Goal: Information Seeking & Learning: Learn about a topic

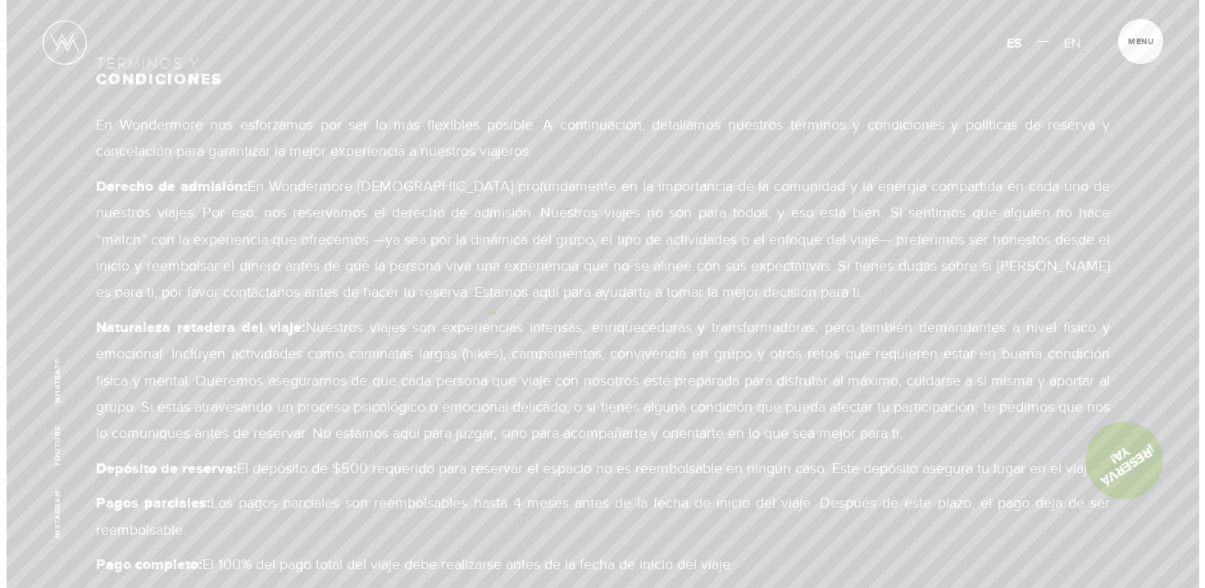
scroll to position [12128, 0]
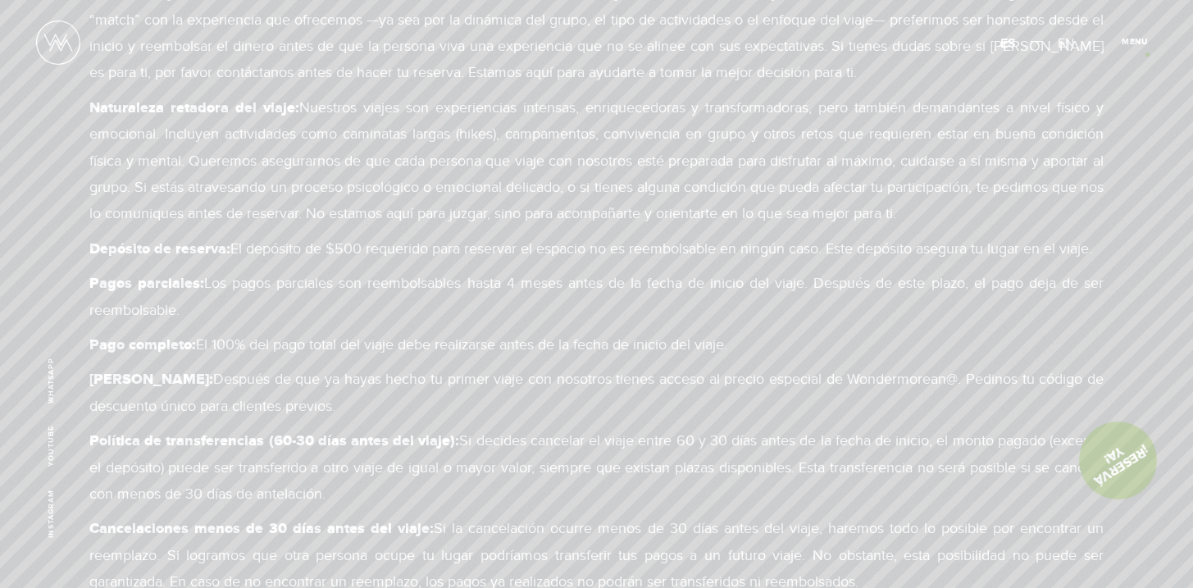
click at [1147, 54] on article "Menu Cerrar" at bounding box center [1133, 41] width 45 height 45
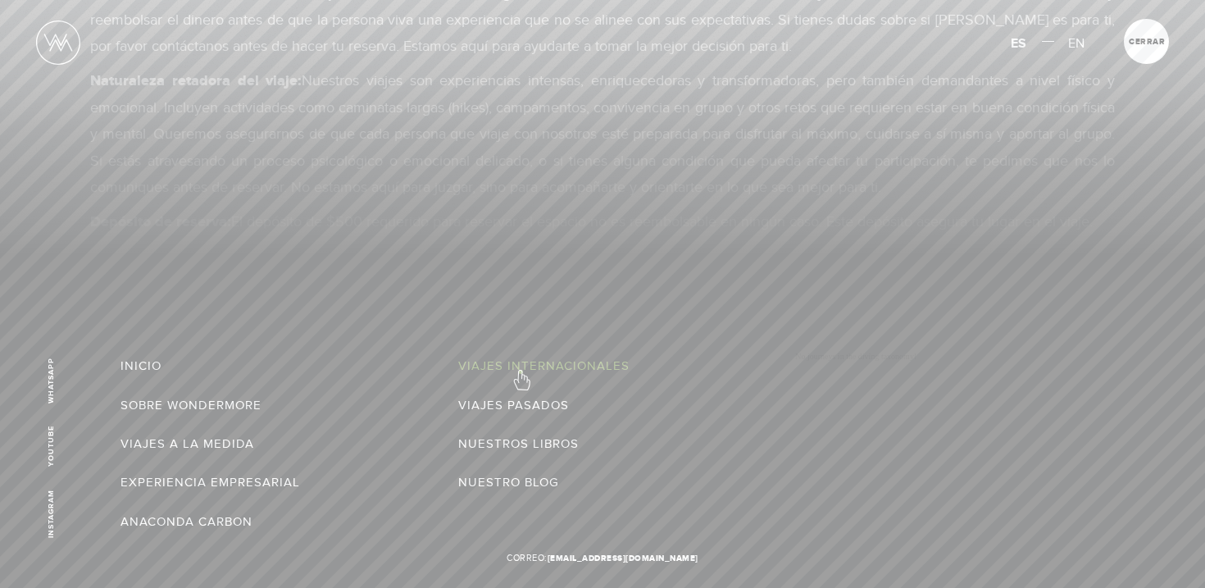
click at [520, 371] on link "Viajes Internacionales" at bounding box center [543, 365] width 171 height 26
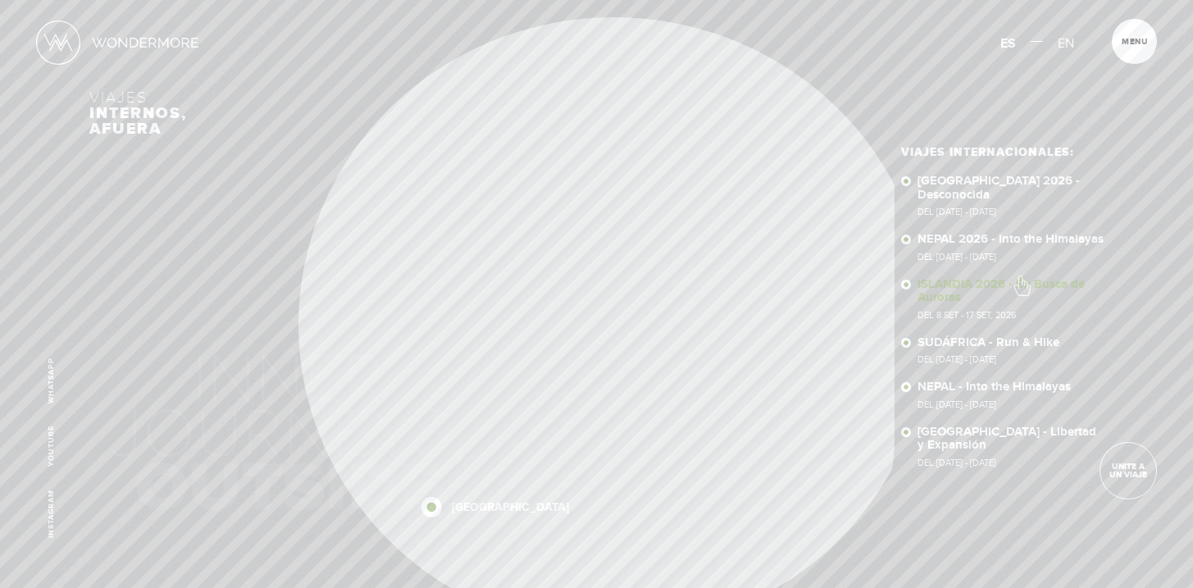
click at [1020, 278] on link "ISLANDIA 2026 - En Busca de Auroras Del 8 SET - 17 SET, 2026" at bounding box center [1010, 299] width 186 height 42
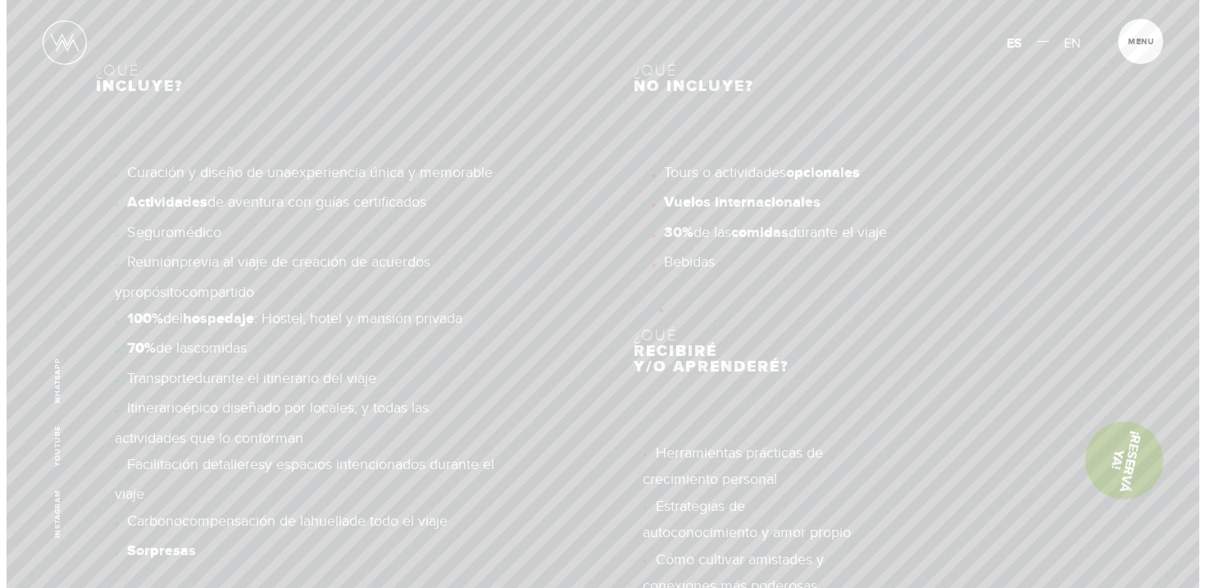
scroll to position [8365, 0]
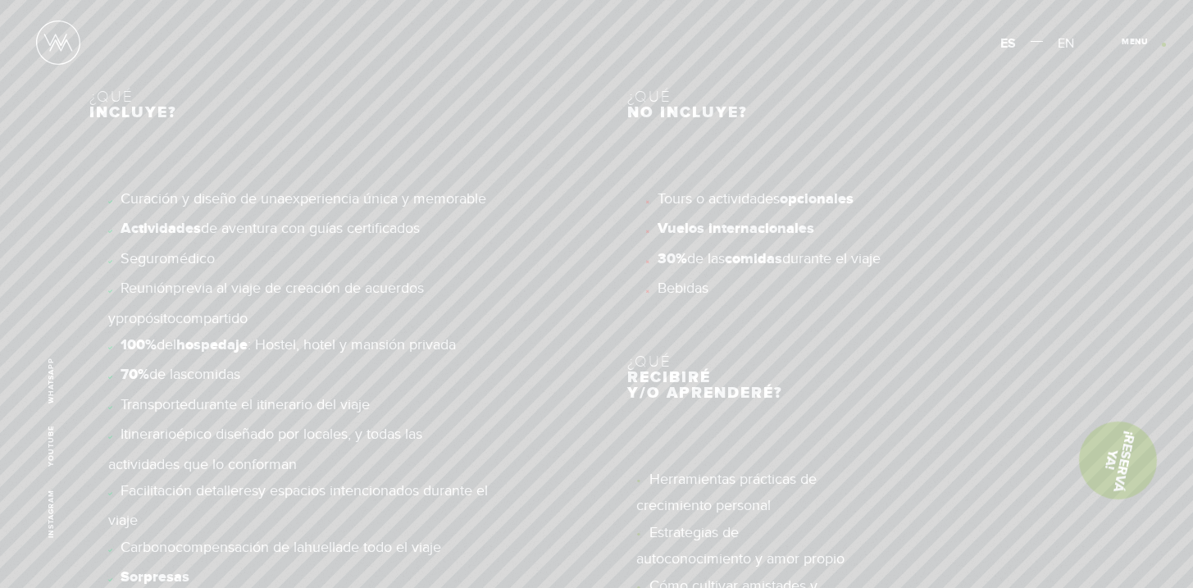
click at [1163, 44] on span "Cerrar" at bounding box center [1143, 46] width 55 height 17
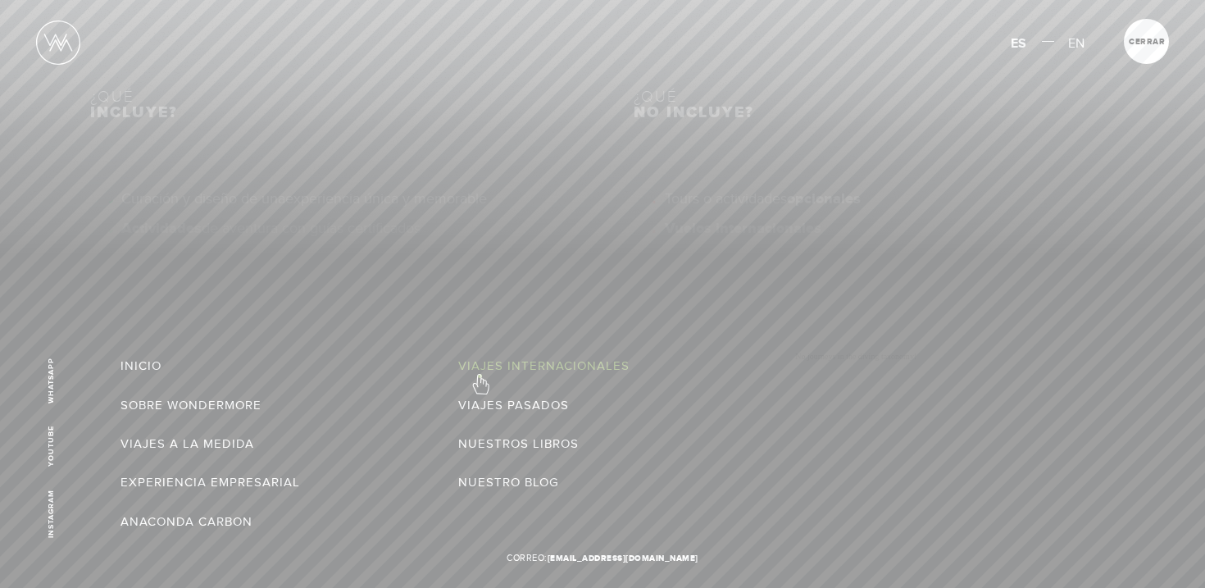
click at [479, 375] on link "Viajes Internacionales" at bounding box center [543, 365] width 171 height 26
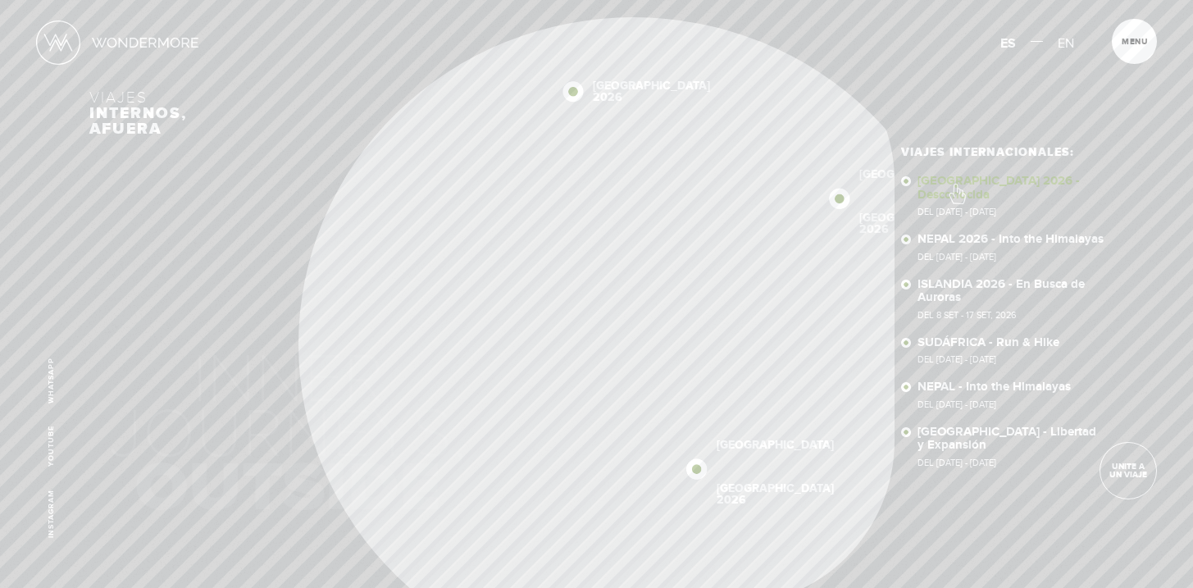
click at [956, 185] on link "SUDÁFRICA 2026 - Desconocida Del 16 - 29 OCT 2026" at bounding box center [1010, 196] width 186 height 42
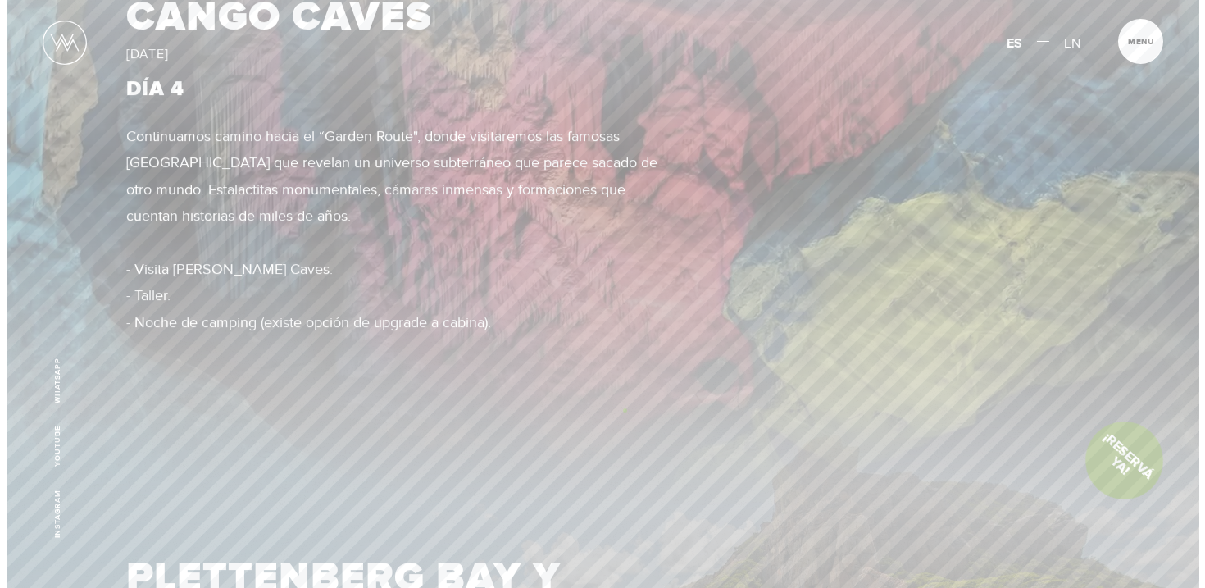
scroll to position [3479, 0]
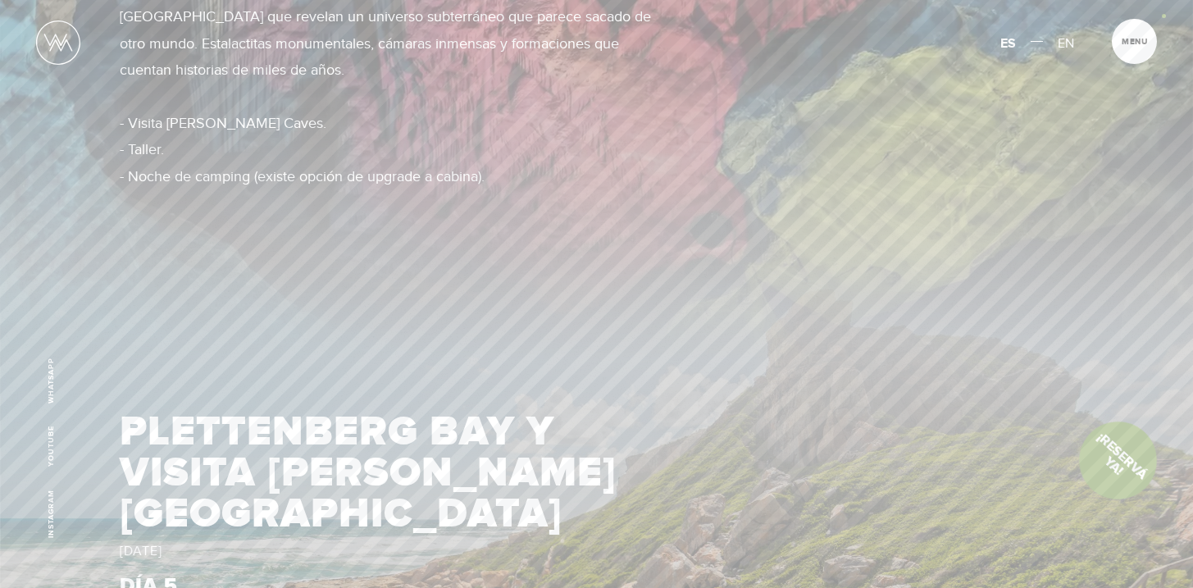
click at [1163, 16] on img at bounding box center [596, 26] width 1193 height 666
click at [1138, 39] on span "Cerrar" at bounding box center [1143, 46] width 55 height 17
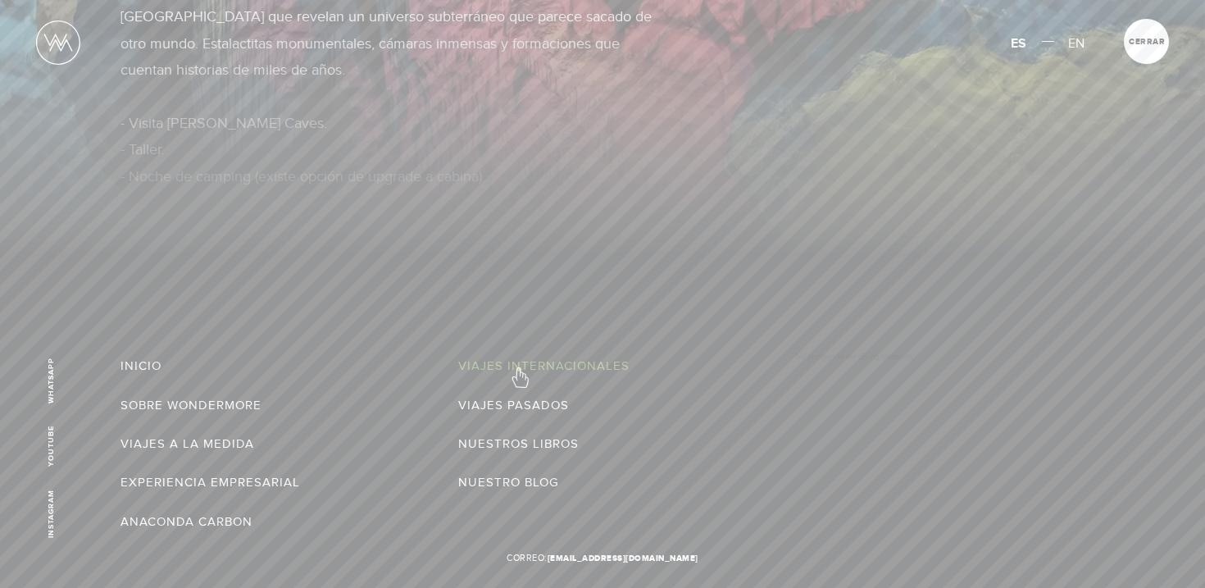
click at [519, 369] on link "Viajes Internacionales" at bounding box center [543, 365] width 171 height 26
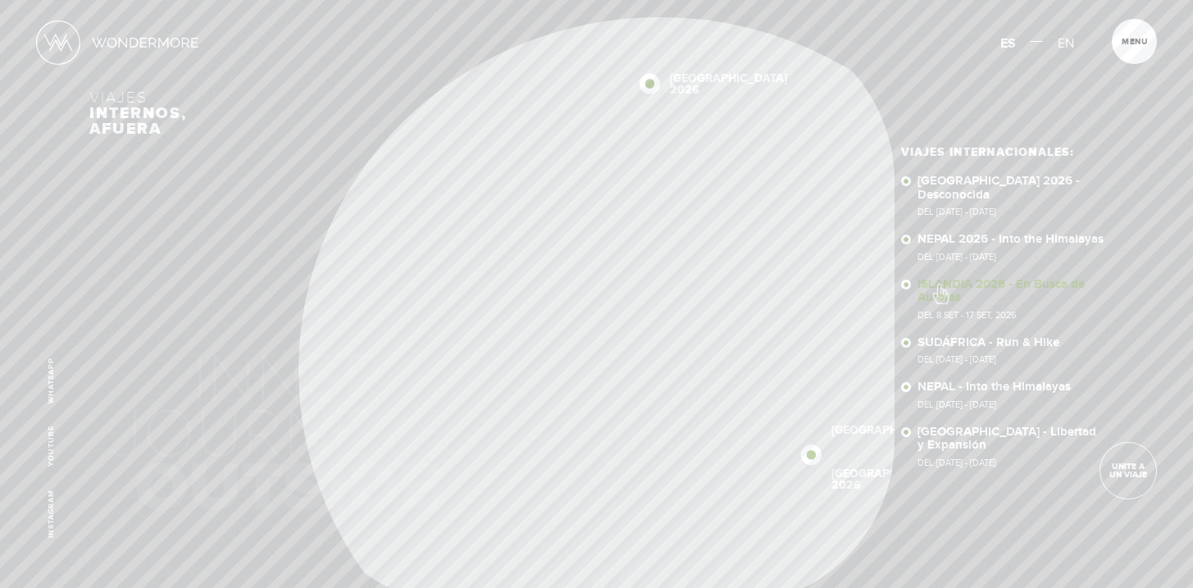
click at [939, 285] on link "ISLANDIA 2026 - En Busca de Auroras Del 8 SET - 17 SET, 2026" at bounding box center [1010, 299] width 186 height 42
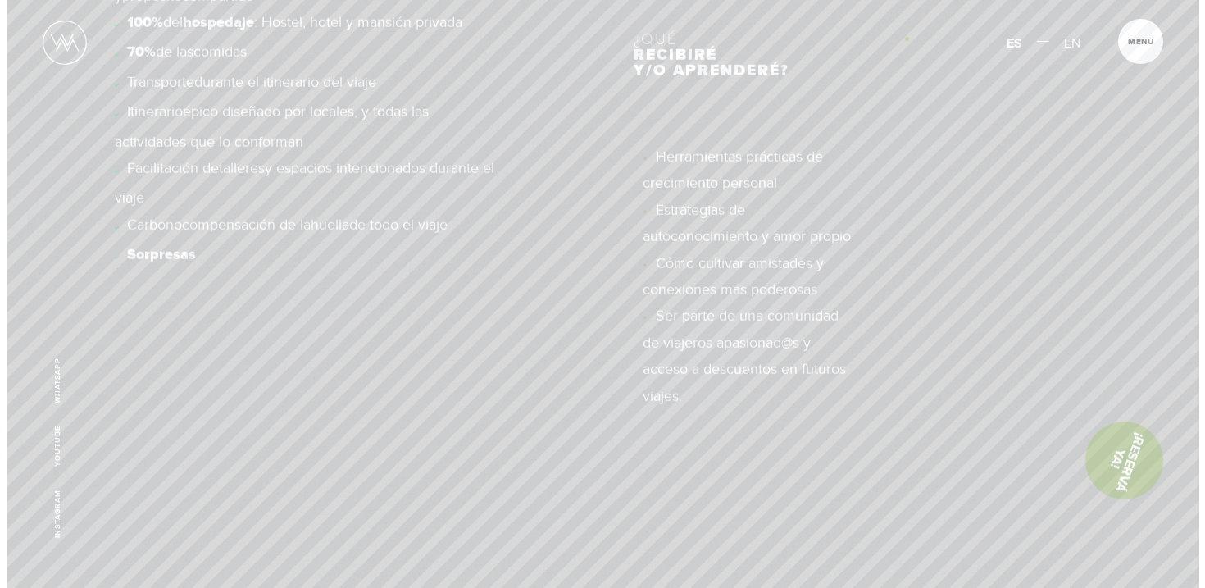
scroll to position [9693, 0]
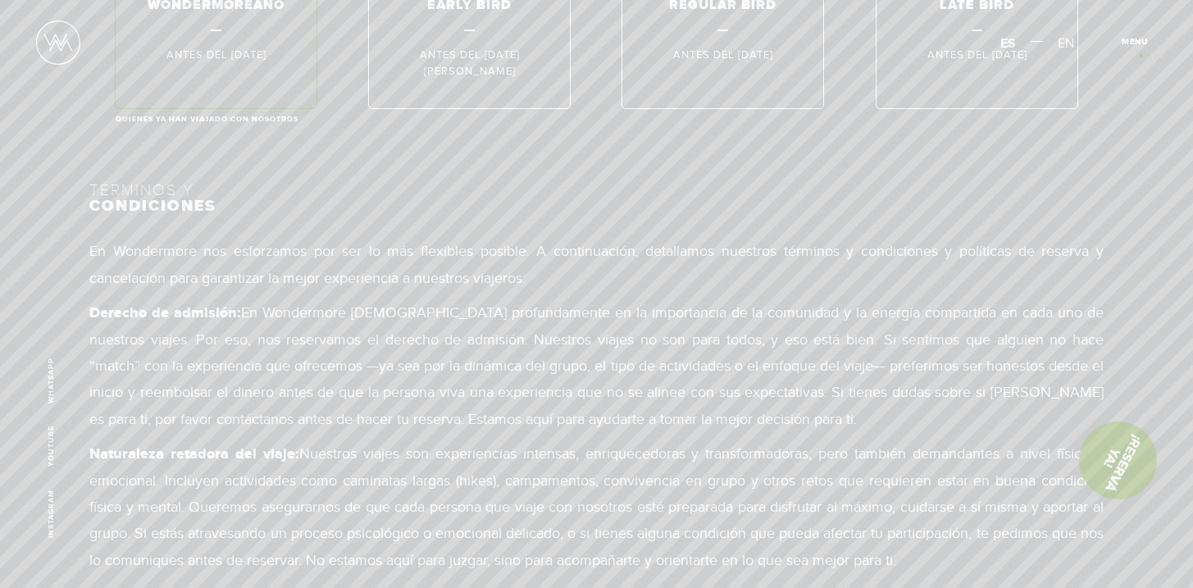
click at [1140, 55] on article "Menu Cerrar" at bounding box center [1133, 41] width 45 height 45
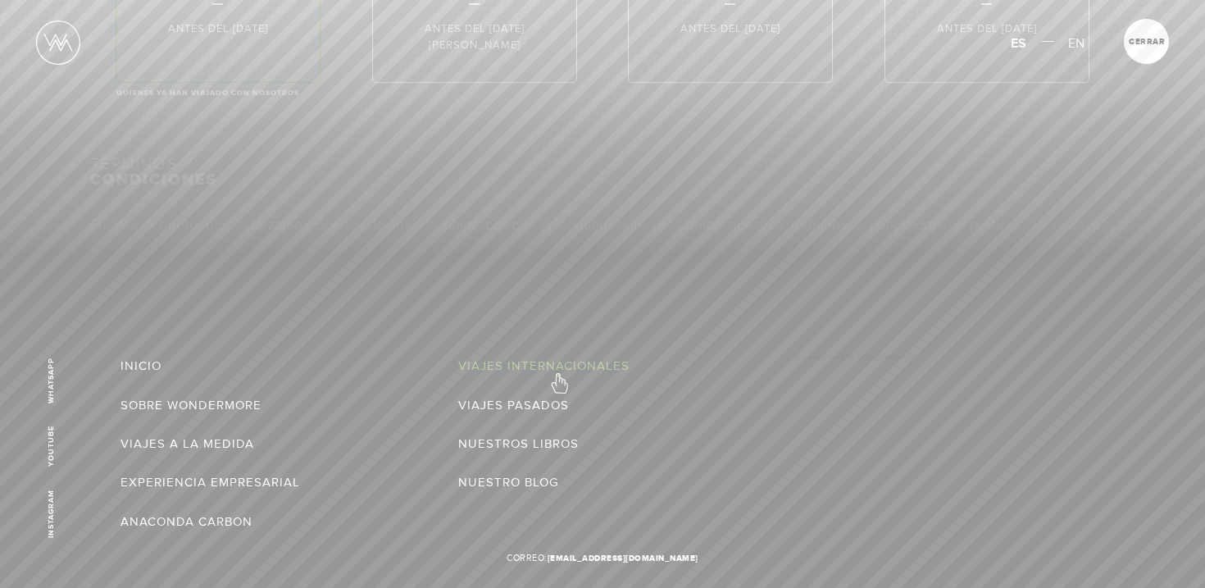
click at [558, 375] on link "Viajes Internacionales" at bounding box center [543, 365] width 171 height 26
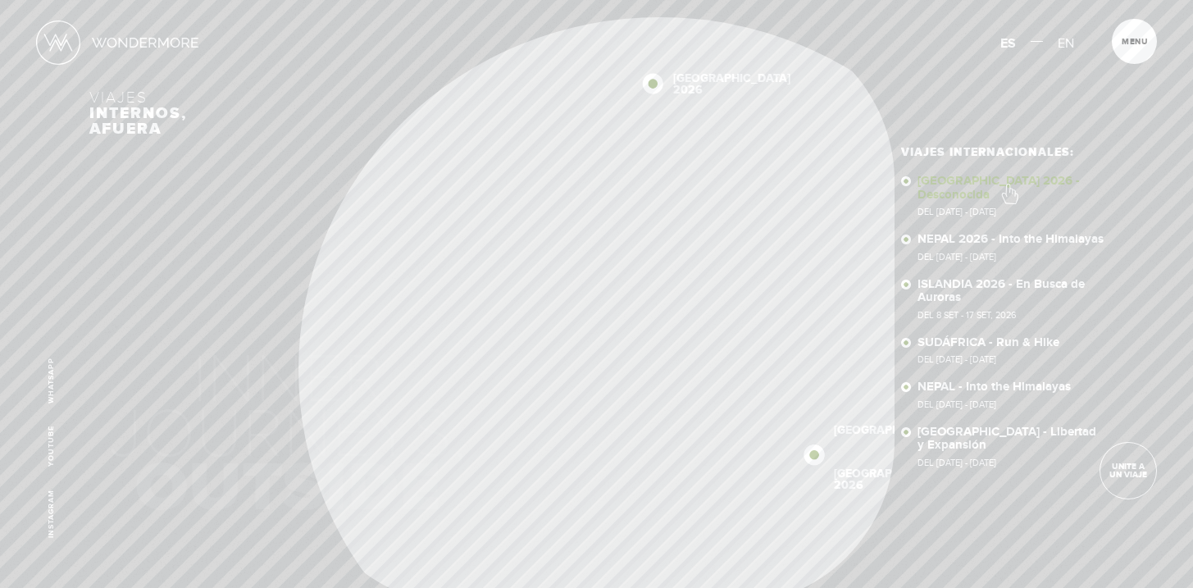
click at [1008, 185] on link "SUDÁFRICA 2026 - Desconocida Del 16 - 29 OCT 2026" at bounding box center [1010, 196] width 186 height 42
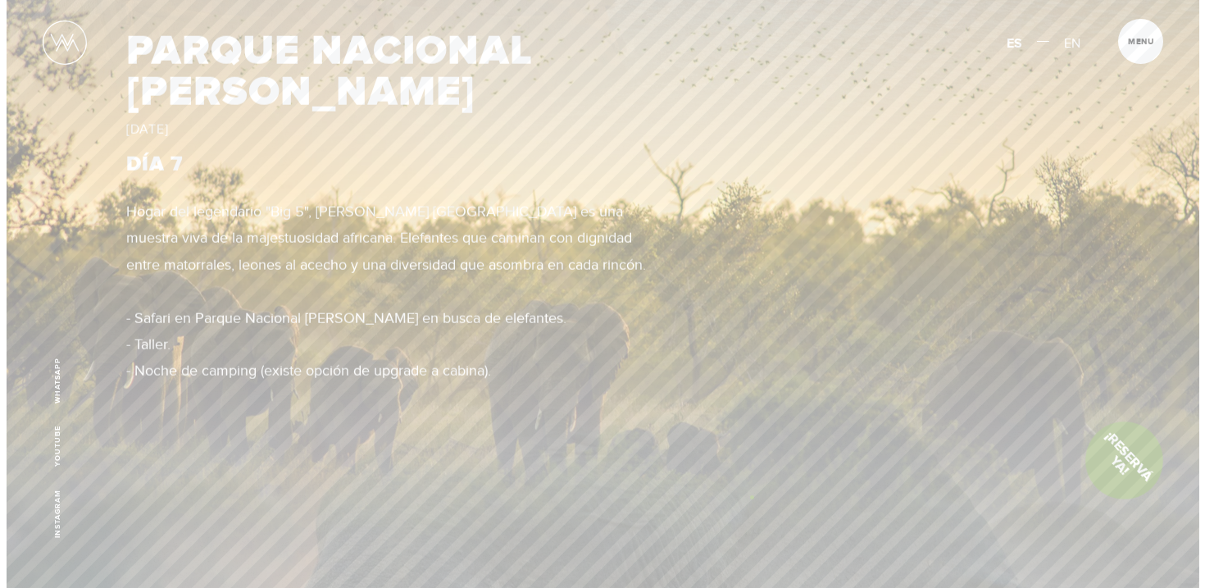
scroll to position [2997, 0]
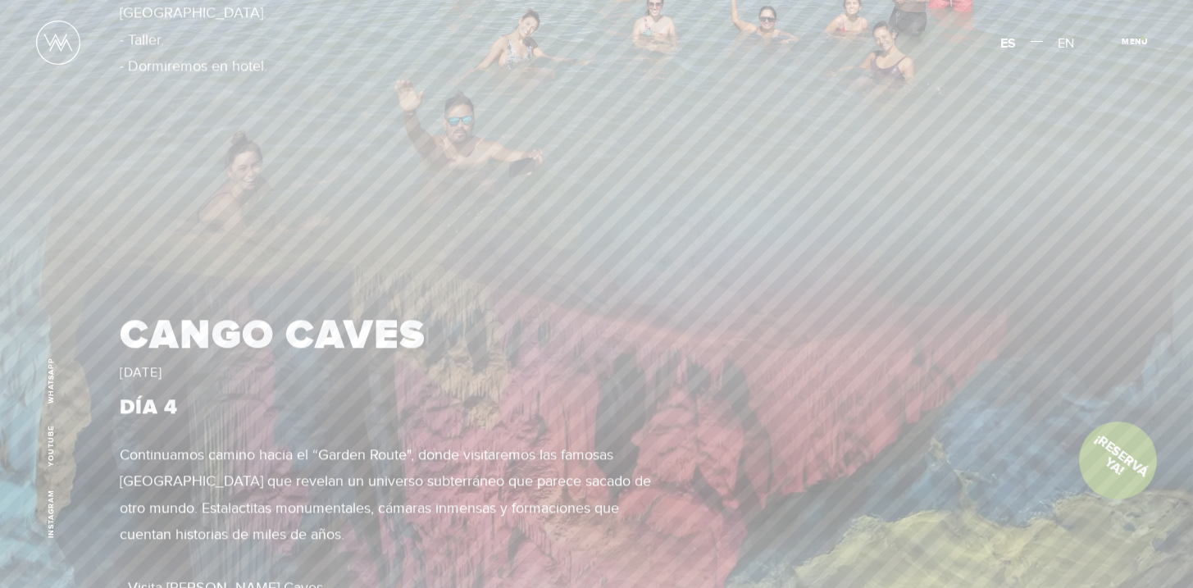
click at [1142, 38] on span "Cerrar" at bounding box center [1143, 46] width 55 height 17
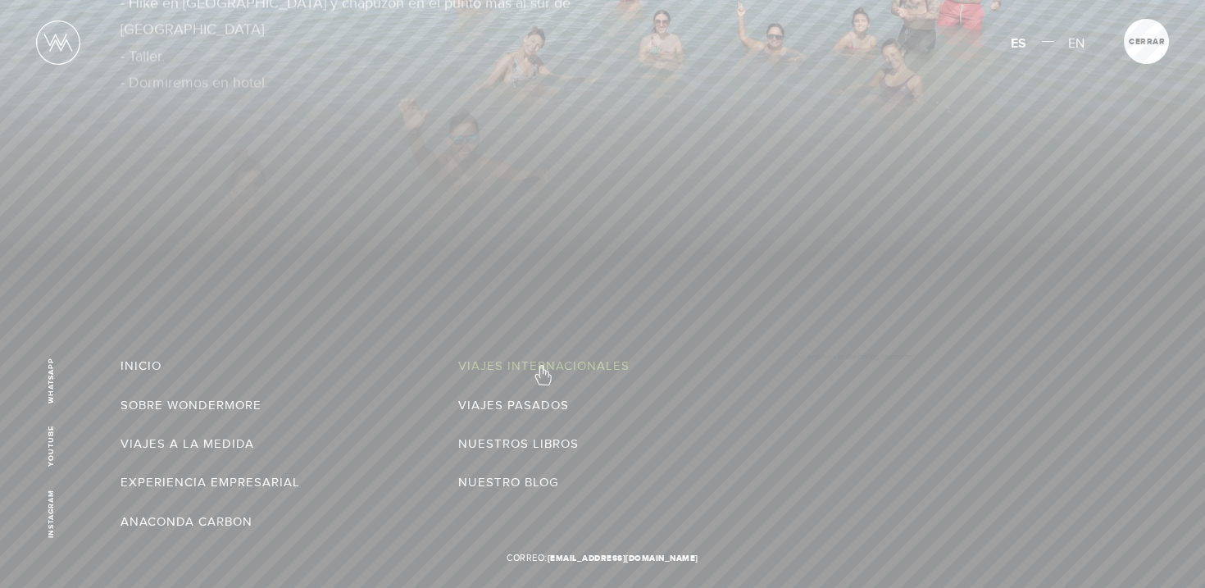
click at [542, 366] on link "Viajes Internacionales" at bounding box center [543, 365] width 171 height 26
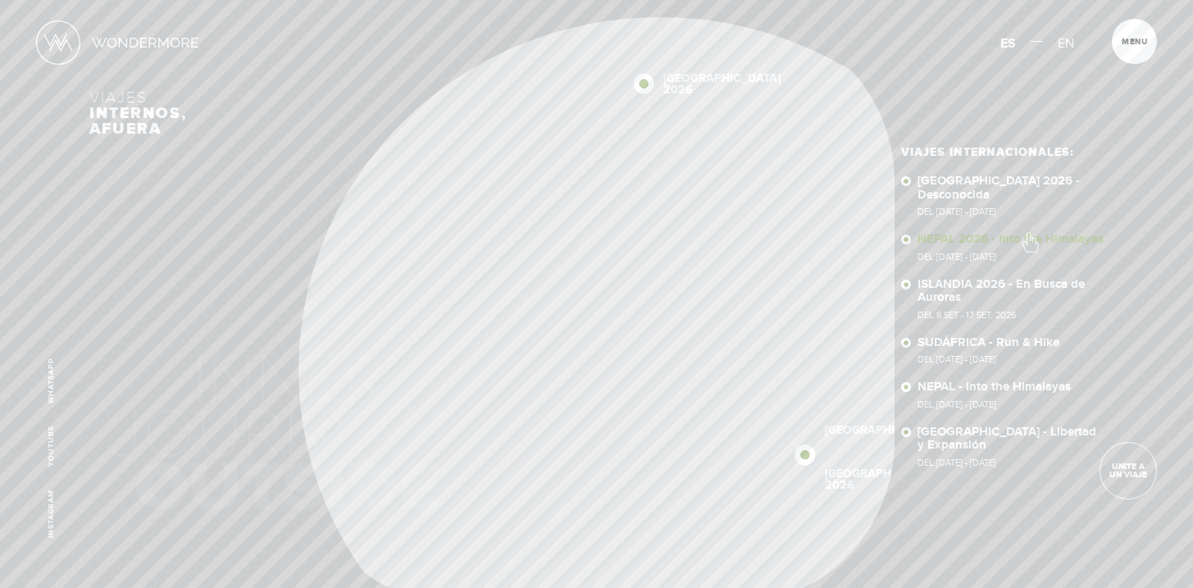
click at [1029, 234] on link "NEPAL 2026 - Into the Himalayas Del [DATE] - [DATE]" at bounding box center [1010, 247] width 186 height 29
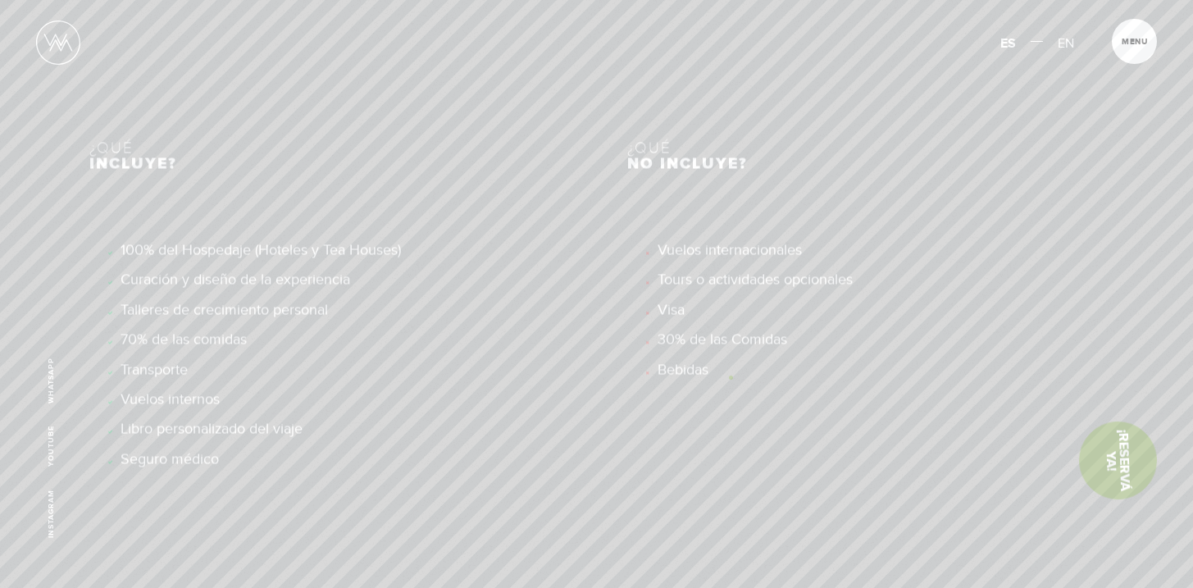
scroll to position [7225, 0]
